Goal: Find specific page/section: Find specific page/section

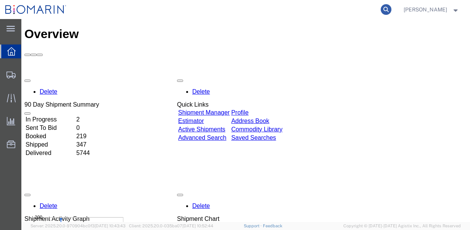
click at [391, 8] on icon at bounding box center [386, 9] width 11 height 11
click at [315, 12] on input "search" at bounding box center [265, 9] width 232 height 18
paste input "1100000093"
click at [391, 9] on icon at bounding box center [386, 9] width 11 height 11
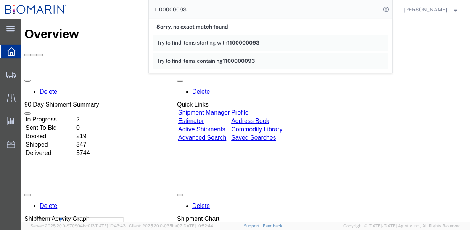
click at [210, 44] on span "Try to find items starting with" at bounding box center [192, 43] width 71 height 6
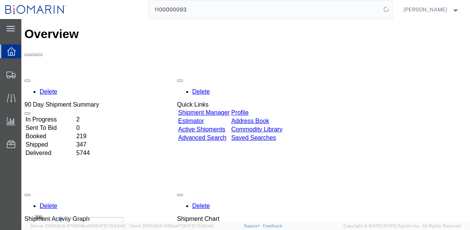
click at [179, 13] on input "1100000093" at bounding box center [265, 9] width 232 height 18
paste input "32742"
type input "327423"
click at [391, 8] on icon at bounding box center [386, 9] width 11 height 11
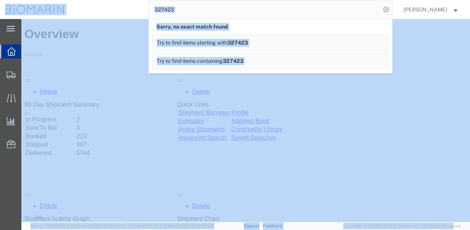
click at [145, 8] on div "327423 Sorry, no exact match found Try to find items starting with 327423 Try t…" at bounding box center [232, 9] width 320 height 19
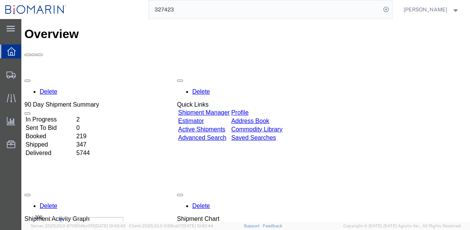
click at [164, 11] on input "327423" at bounding box center [265, 9] width 232 height 18
